Goal: Book appointment/travel/reservation

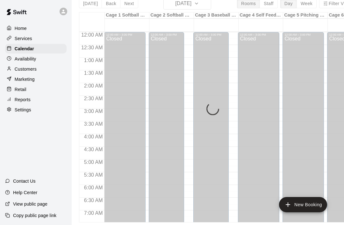
scroll to position [382, 0]
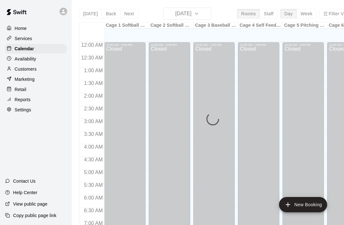
scroll to position [378, 0]
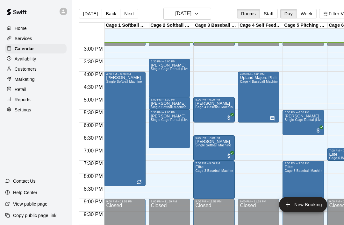
click at [170, 131] on div "Jerry Single Cage Rental (Live)" at bounding box center [170, 226] width 38 height 225
click at [161, 119] on button "edit" at bounding box center [157, 121] width 13 height 13
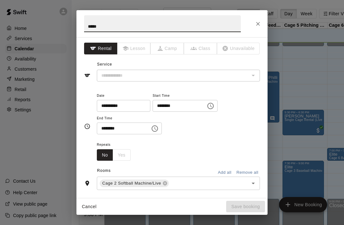
type input "**********"
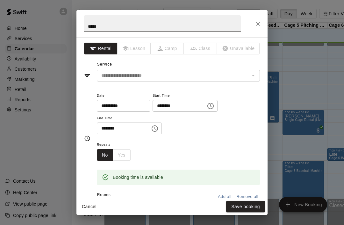
click at [123, 130] on input "********" at bounding box center [121, 129] width 49 height 12
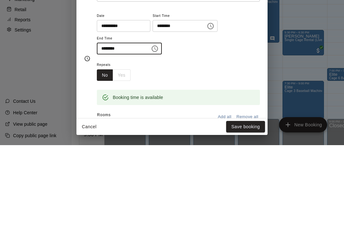
type input "********"
click at [243, 141] on div "Repeats No Yes" at bounding box center [178, 151] width 163 height 20
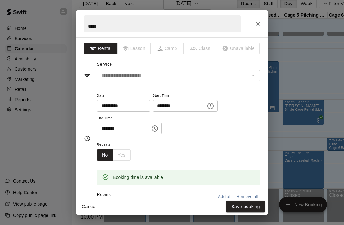
click at [242, 209] on button "Save booking" at bounding box center [245, 207] width 39 height 12
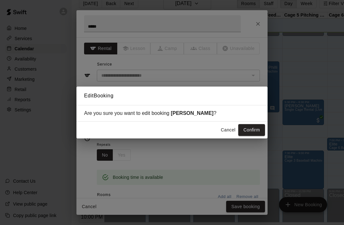
click at [252, 126] on button "Confirm" at bounding box center [251, 130] width 27 height 12
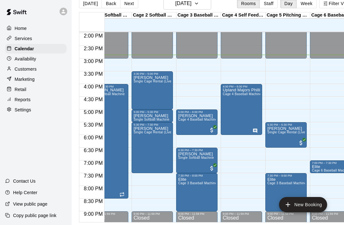
scroll to position [355, 18]
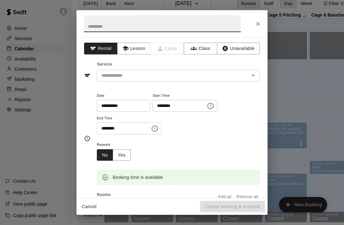
click at [92, 23] on input "text" at bounding box center [162, 23] width 157 height 17
type input "**********"
click at [106, 74] on input "text" at bounding box center [169, 76] width 140 height 8
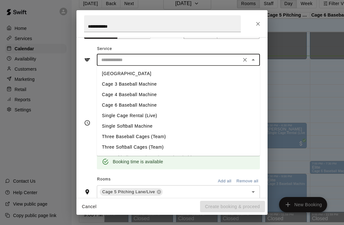
scroll to position [15, 0]
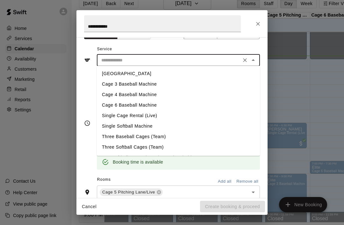
click at [102, 74] on li "[GEOGRAPHIC_DATA]" at bounding box center [178, 73] width 163 height 11
type input "**********"
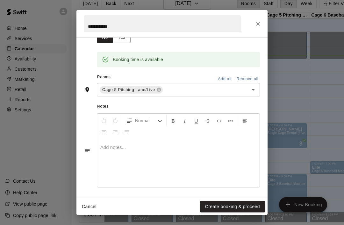
scroll to position [117, 0]
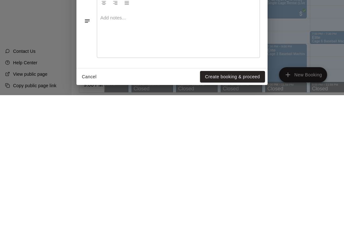
click at [245, 201] on button "Create booking & proceed" at bounding box center [232, 207] width 65 height 12
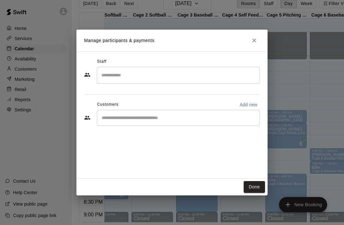
click at [256, 187] on button "Done" at bounding box center [254, 187] width 21 height 12
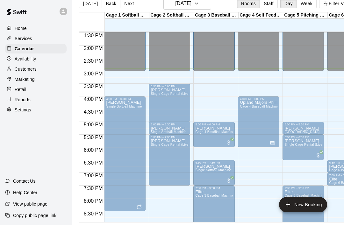
scroll to position [343, 0]
click at [174, 88] on div "Jerry Single Cage Rental (Live)" at bounding box center [170, 200] width 38 height 225
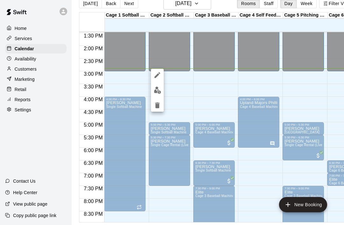
click at [162, 106] on button "delete" at bounding box center [157, 105] width 13 height 13
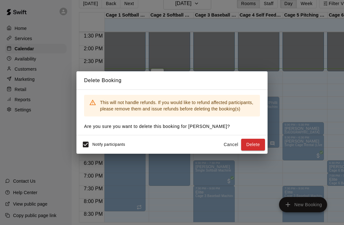
click at [265, 147] on button "Delete" at bounding box center [253, 145] width 24 height 12
click at [266, 150] on div "Notify participants Cancel Delete" at bounding box center [171, 144] width 191 height 18
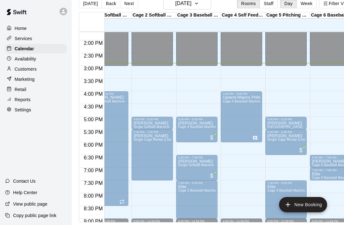
scroll to position [0, 18]
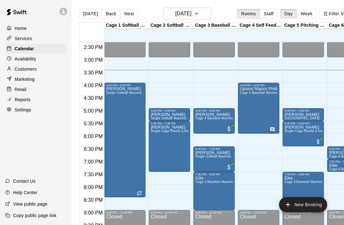
scroll to position [367, 0]
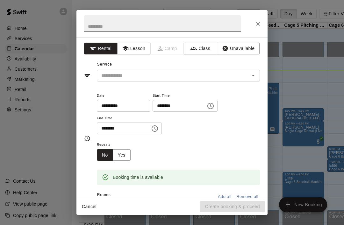
click at [93, 29] on input "text" at bounding box center [162, 23] width 157 height 17
type input "****"
click at [104, 76] on input "text" at bounding box center [169, 76] width 140 height 8
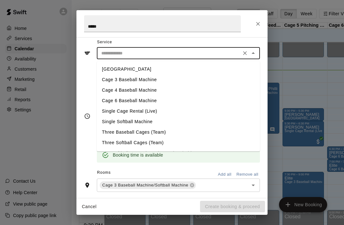
scroll to position [23, 0]
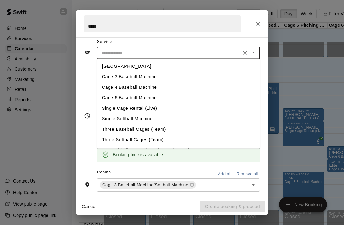
click at [106, 77] on li "Cage 3 Baseball Machine" at bounding box center [178, 77] width 163 height 11
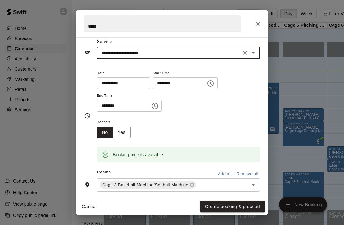
type input "**********"
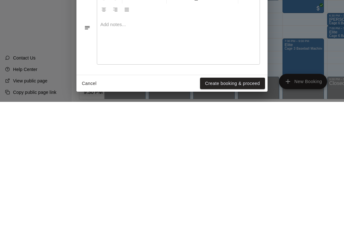
scroll to position [31, 0]
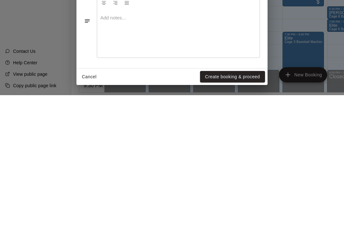
click at [242, 201] on button "Create booking & proceed" at bounding box center [232, 207] width 65 height 12
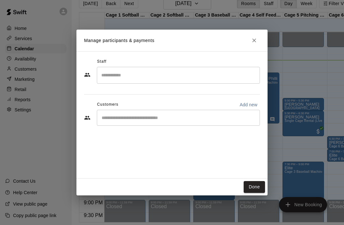
click at [253, 180] on div "Done" at bounding box center [171, 187] width 191 height 17
click at [252, 187] on button "Done" at bounding box center [254, 187] width 21 height 12
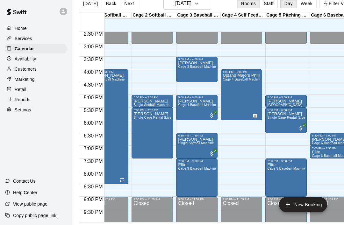
scroll to position [0, 18]
